Goal: Task Accomplishment & Management: Manage account settings

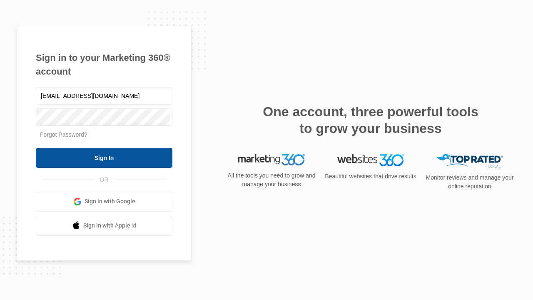
click at [104, 157] on input "Sign In" at bounding box center [104, 158] width 136 height 20
